Goal: Task Accomplishment & Management: Use online tool/utility

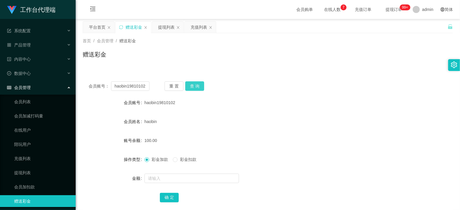
click at [196, 87] on button "查 询" at bounding box center [194, 85] width 19 height 9
click at [232, 51] on div "赠送彩金" at bounding box center [268, 57] width 370 height 14
click at [166, 27] on div "提现列表" at bounding box center [166, 27] width 17 height 11
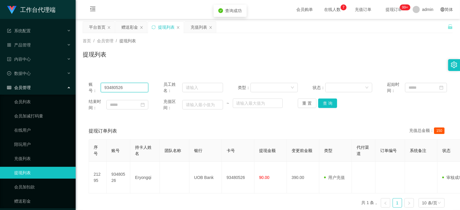
click at [115, 86] on input "93480526" at bounding box center [125, 87] width 48 height 9
paste input "haobin19810102"
type input "haobin19810102"
click at [328, 104] on button "查 询" at bounding box center [327, 102] width 19 height 9
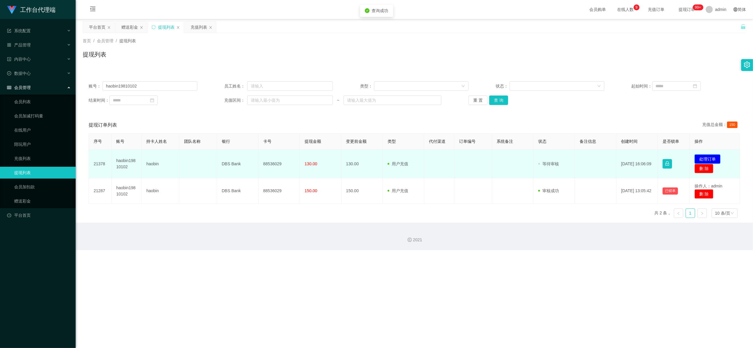
click at [460, 157] on button "处理订单" at bounding box center [707, 158] width 26 height 9
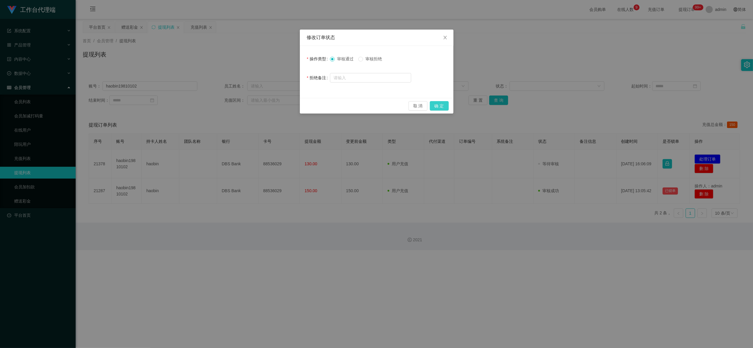
click at [435, 103] on button "确 定" at bounding box center [439, 105] width 19 height 9
